Goal: Check status: Check status

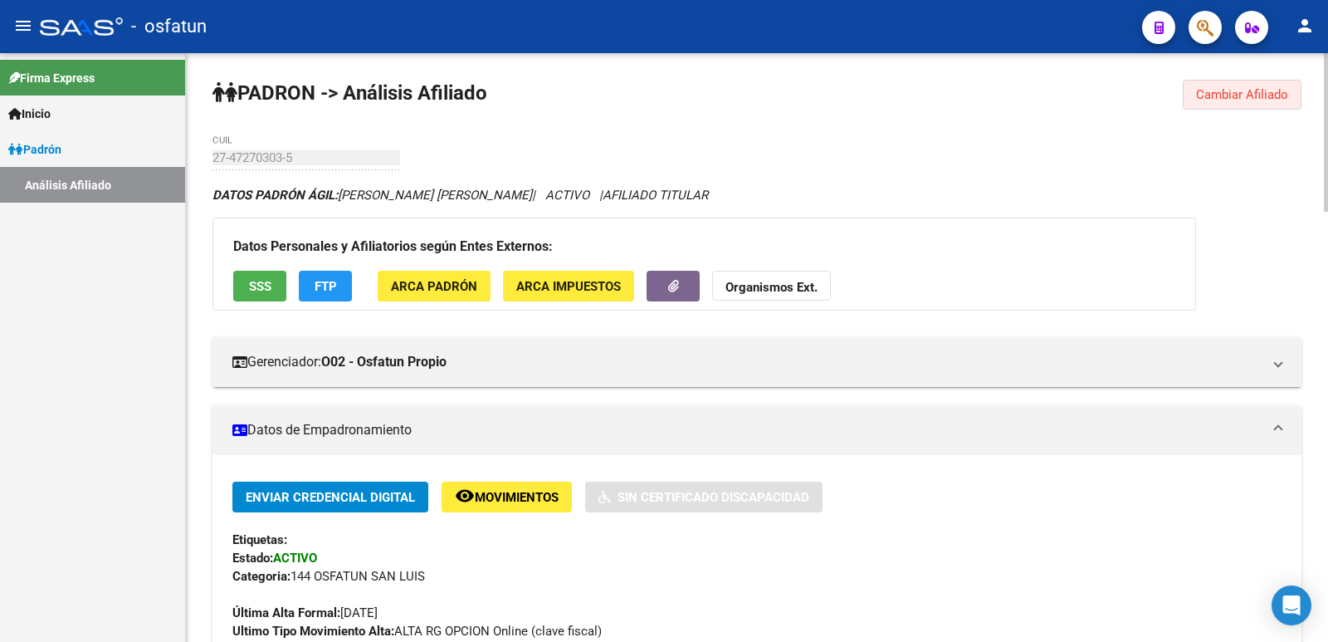
click at [1249, 97] on span "Cambiar Afiliado" at bounding box center [1242, 94] width 92 height 15
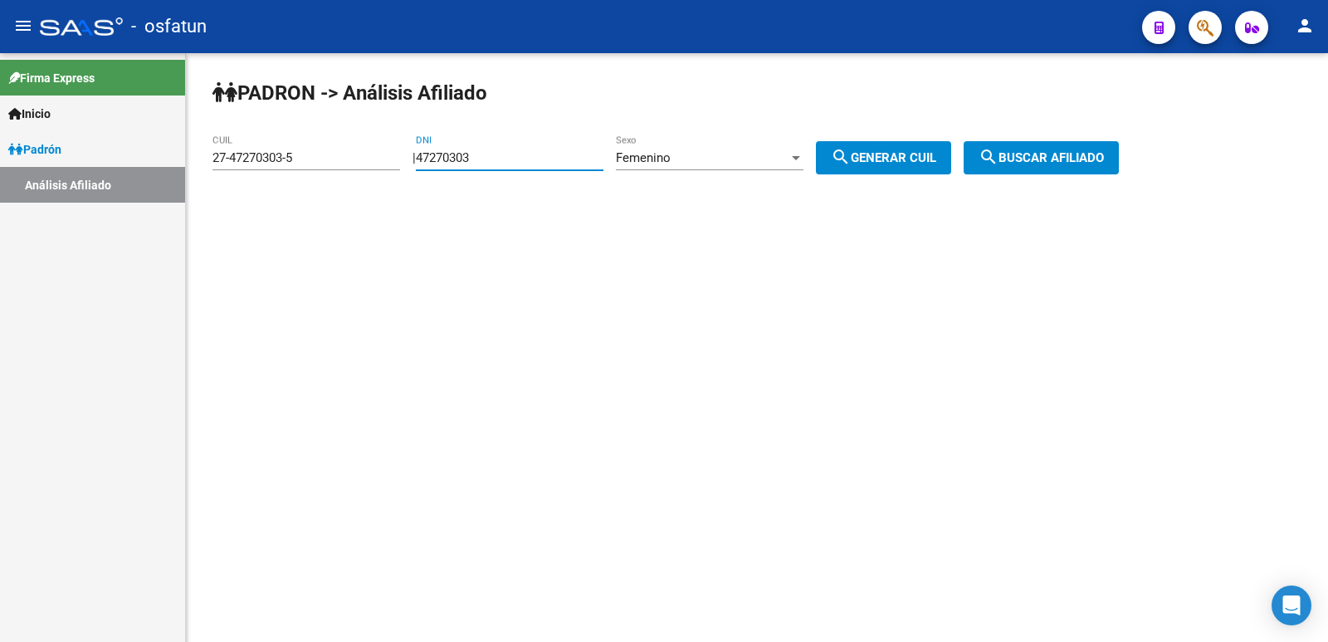
drag, startPoint x: 533, startPoint y: 158, endPoint x: 349, endPoint y: 190, distance: 186.2
click at [349, 190] on div "[PERSON_NAME] -> Análisis Afiliado 27-47270303-5 CUIL | 47270303 DNI Femenino S…" at bounding box center [757, 140] width 1142 height 174
paste input "0486214"
type input "40486214"
click at [728, 162] on div "Femenino" at bounding box center [702, 157] width 173 height 15
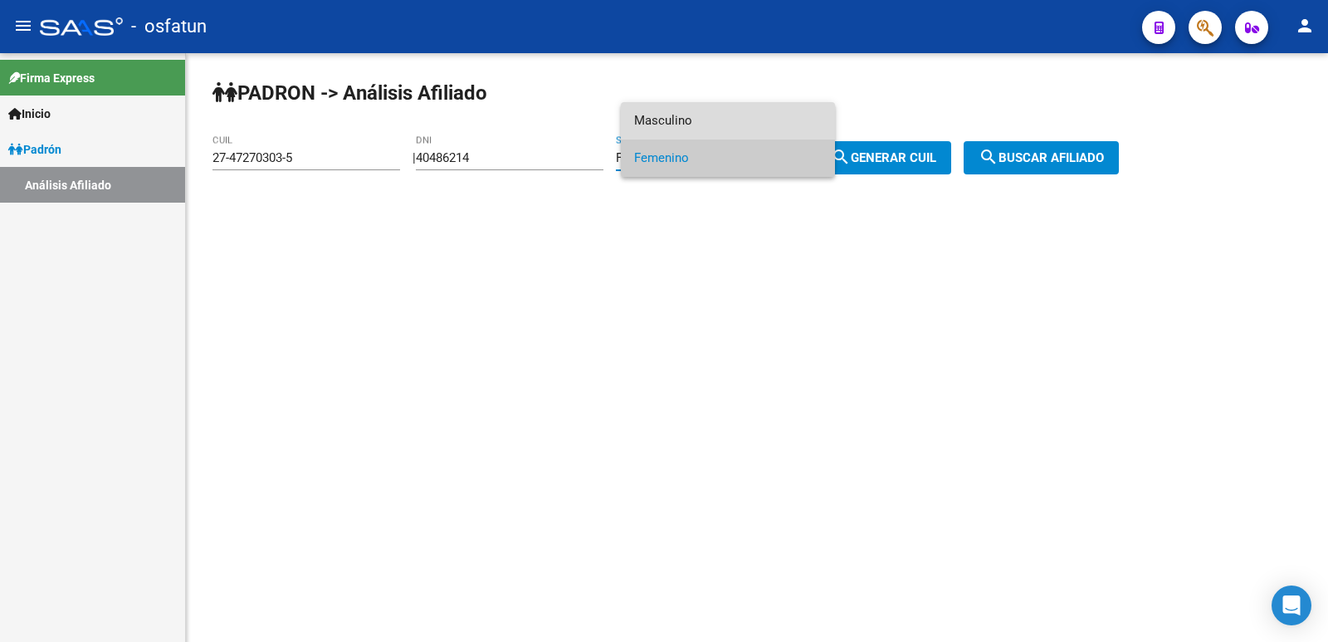
drag, startPoint x: 680, startPoint y: 118, endPoint x: 884, endPoint y: 159, distance: 208.3
click at [687, 120] on span "Masculino" at bounding box center [728, 120] width 188 height 37
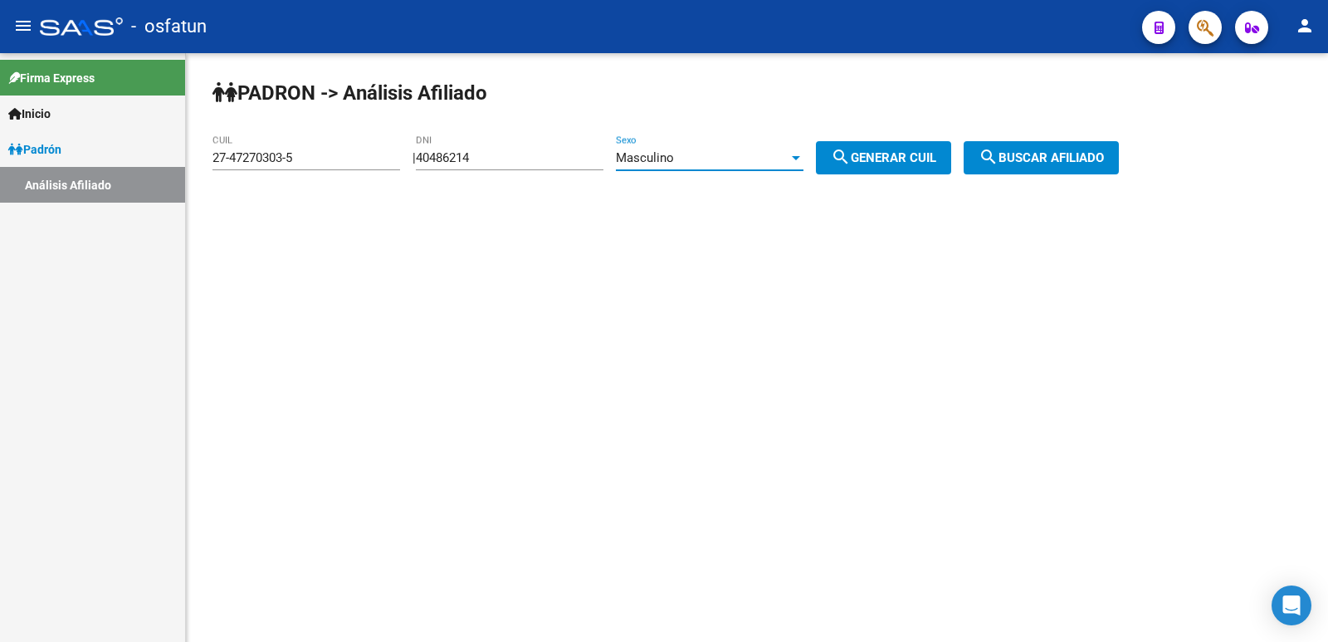
click at [890, 164] on span "search Generar CUIL" at bounding box center [883, 157] width 105 height 15
type input "20-40486214-7"
click at [998, 162] on mat-icon "search" at bounding box center [988, 157] width 20 height 20
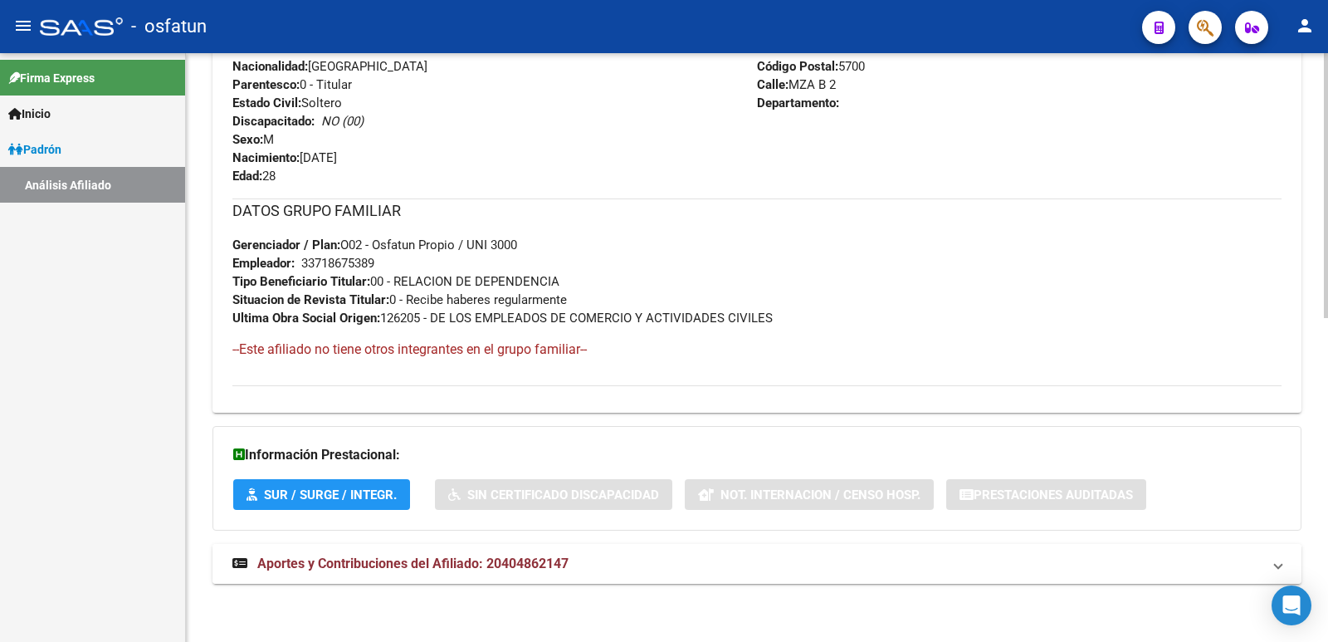
click at [403, 558] on span "Aportes y Contribuciones del Afiliado: 20404862147" at bounding box center [412, 563] width 311 height 16
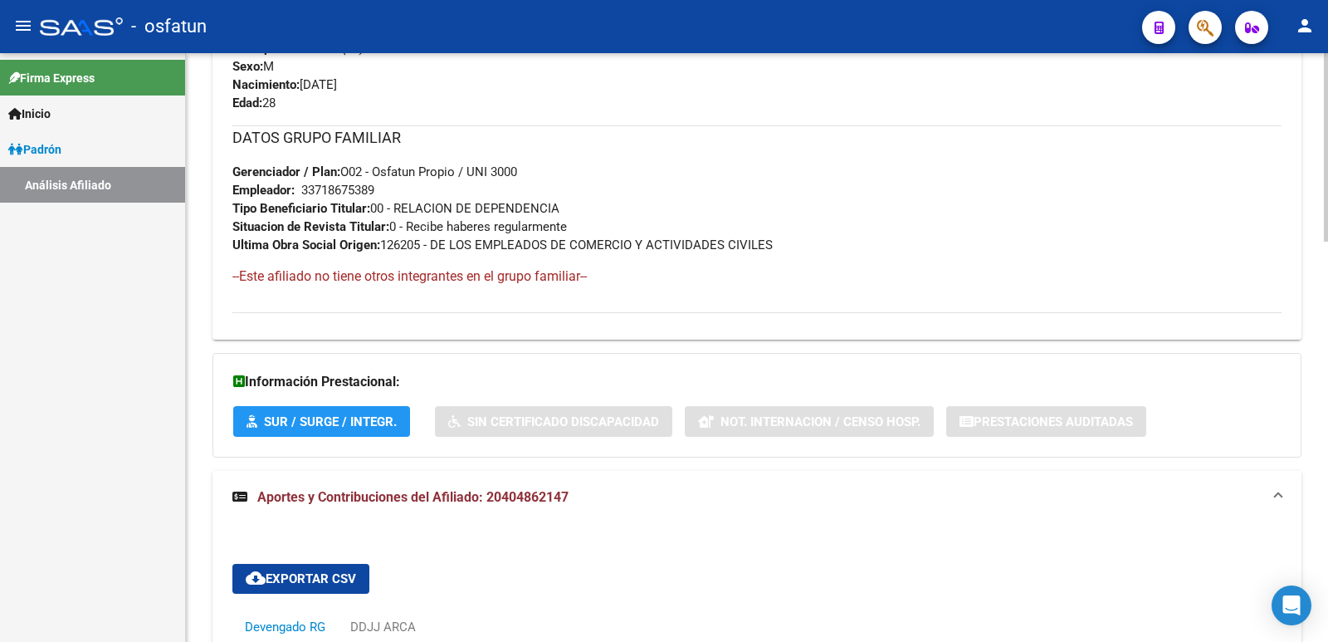
scroll to position [500, 0]
